Goal: Obtain resource: Obtain resource

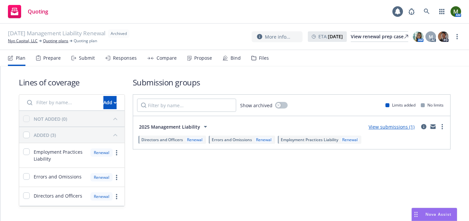
click at [196, 59] on div "Propose" at bounding box center [203, 57] width 18 height 5
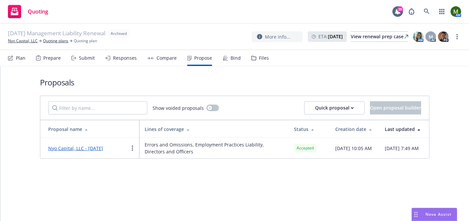
click at [106, 148] on link "Nyo Capital, LLC - [DATE]" at bounding box center [78, 148] width 60 height 6
